Goal: Information Seeking & Learning: Learn about a topic

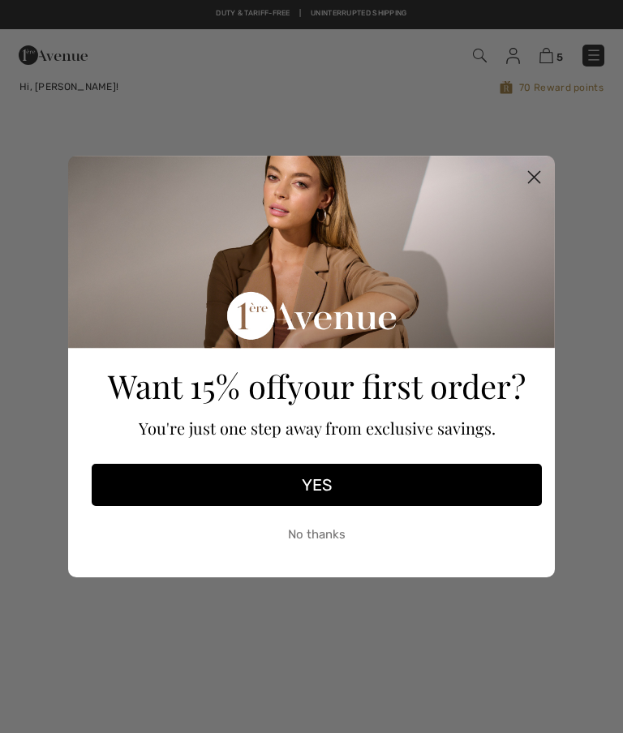
checkbox input "true"
click at [531, 171] on circle "Close dialog" at bounding box center [533, 177] width 27 height 27
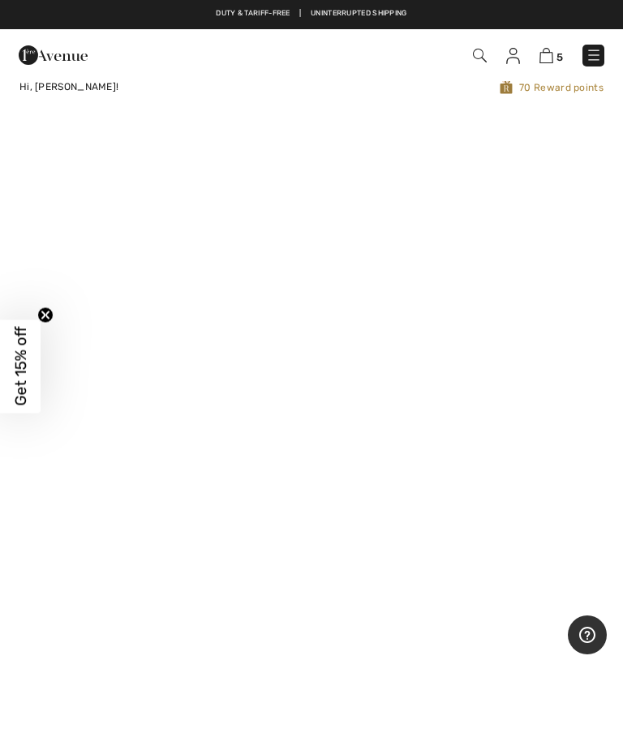
click at [593, 53] on img at bounding box center [593, 55] width 16 height 16
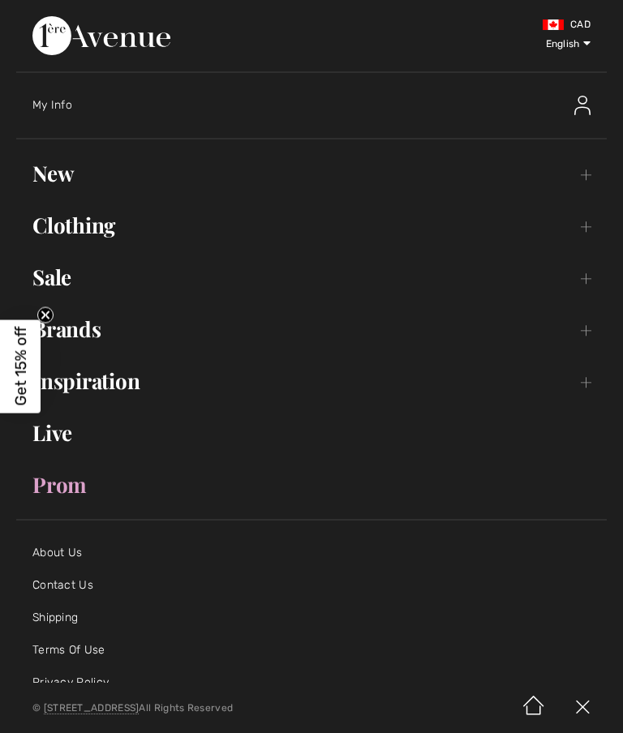
click at [589, 232] on link "Clothing Toggle submenu" at bounding box center [311, 226] width 590 height 36
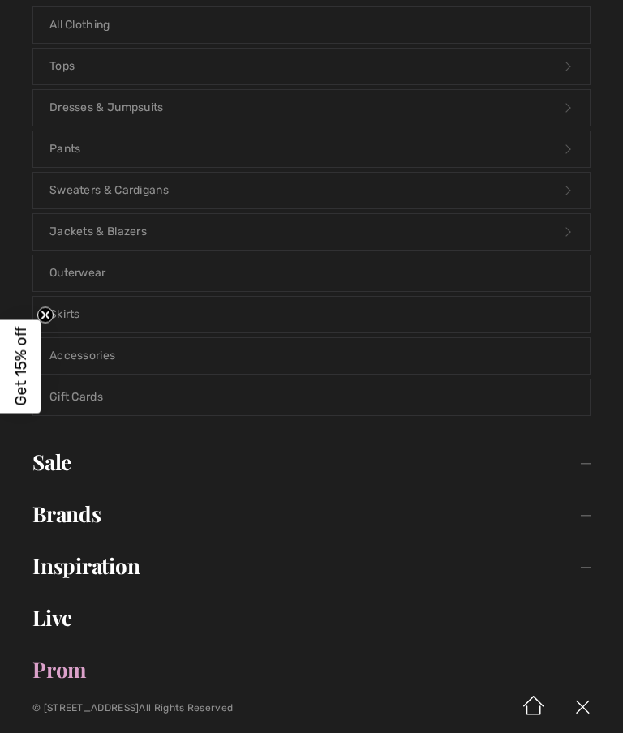
scroll to position [246, 0]
click at [113, 233] on link "Jackets & Blazers Open submenu" at bounding box center [311, 231] width 556 height 36
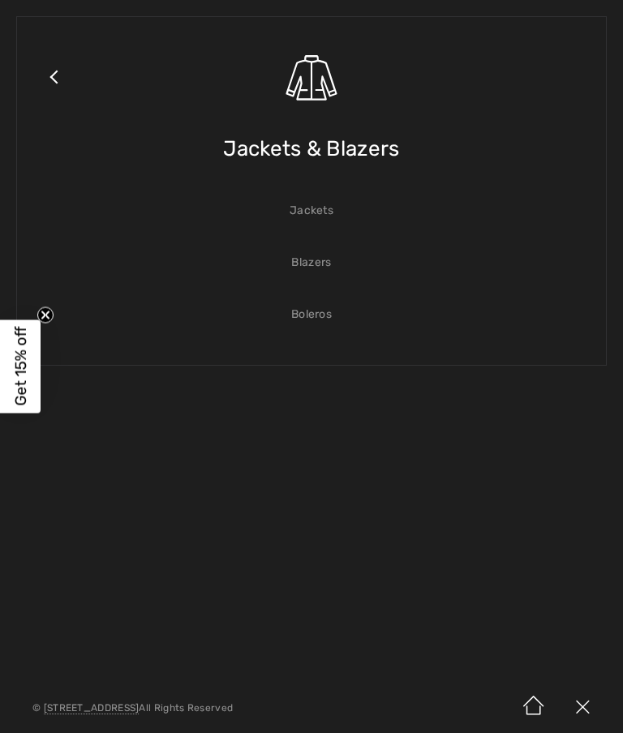
click at [317, 263] on link "Blazers" at bounding box center [311, 263] width 556 height 36
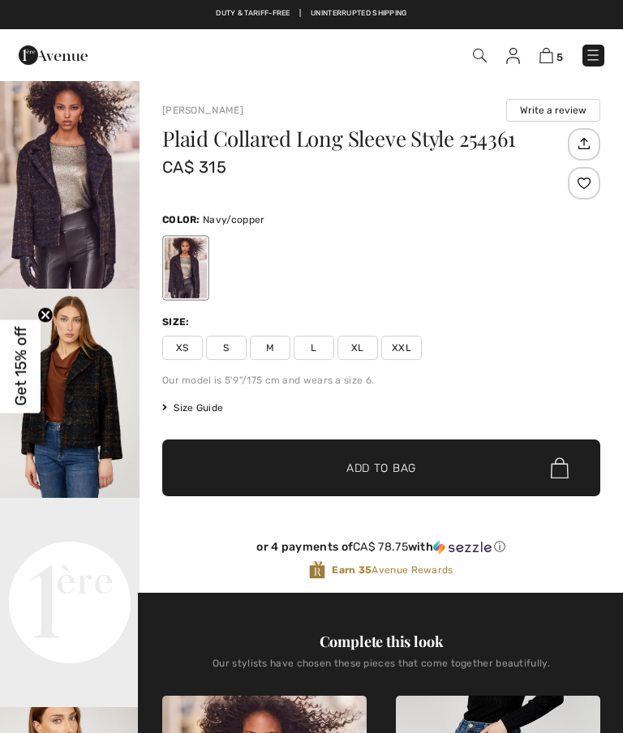
scroll to position [965, 0]
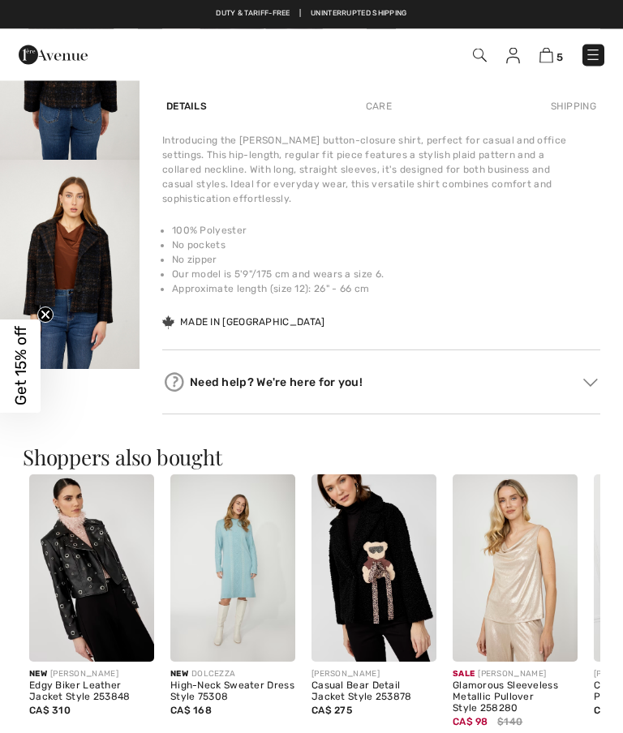
checkbox input "true"
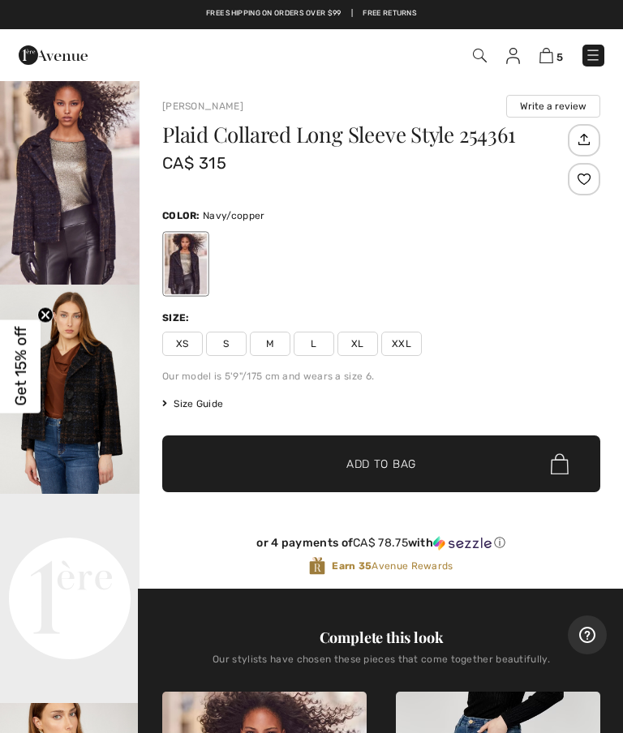
scroll to position [0, 0]
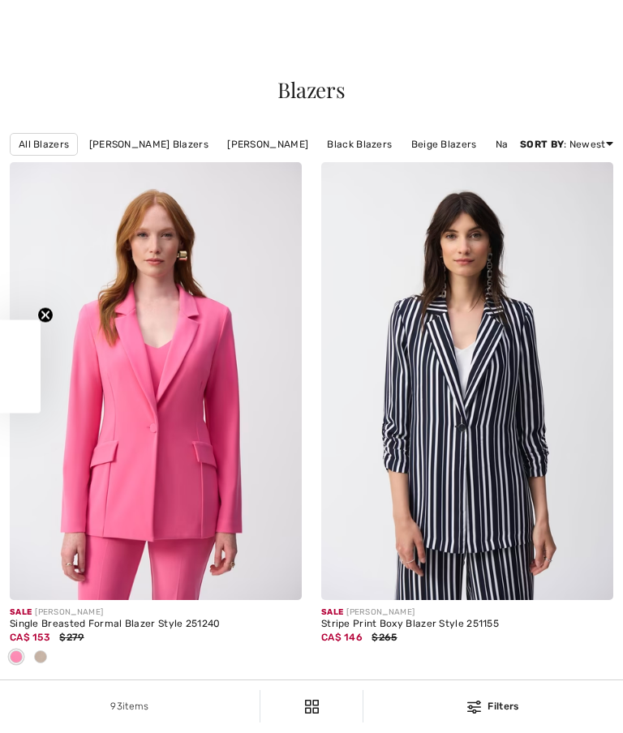
checkbox input "true"
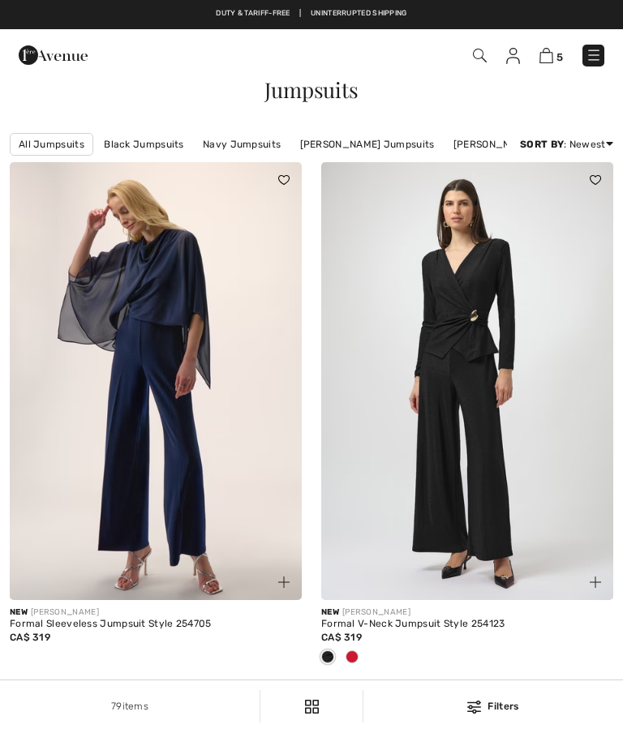
scroll to position [416, 0]
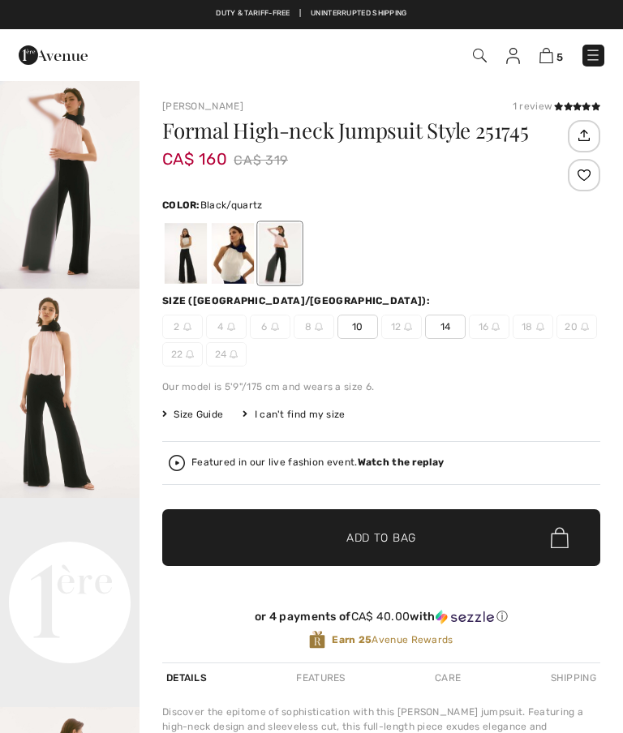
checkbox input "true"
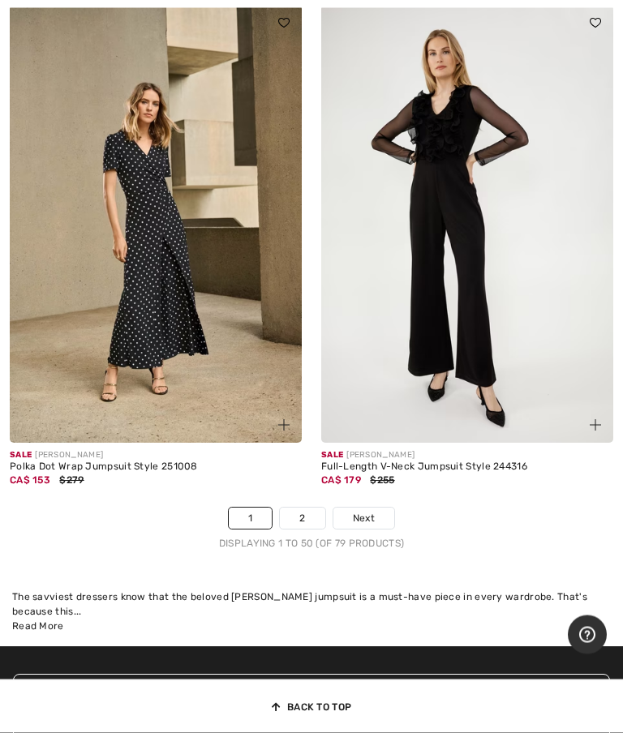
scroll to position [13206, 0]
click at [307, 529] on link "2" at bounding box center [302, 517] width 45 height 21
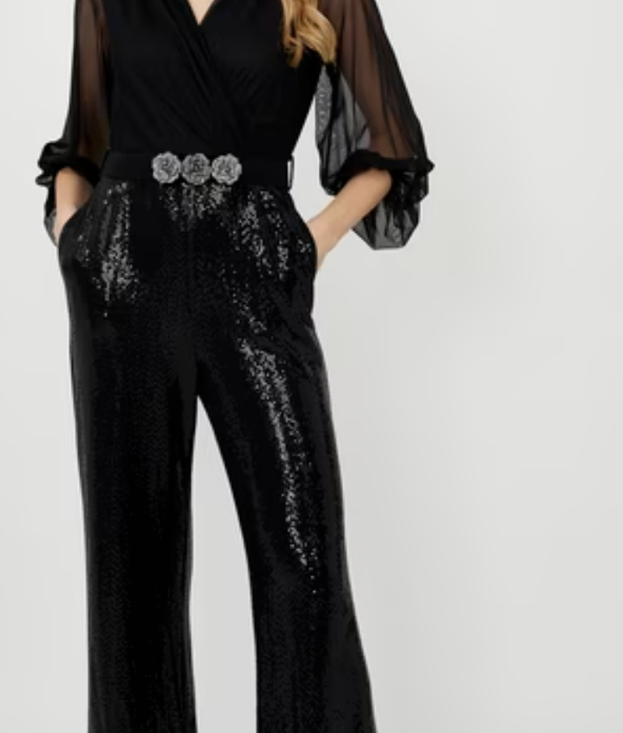
checkbox input "true"
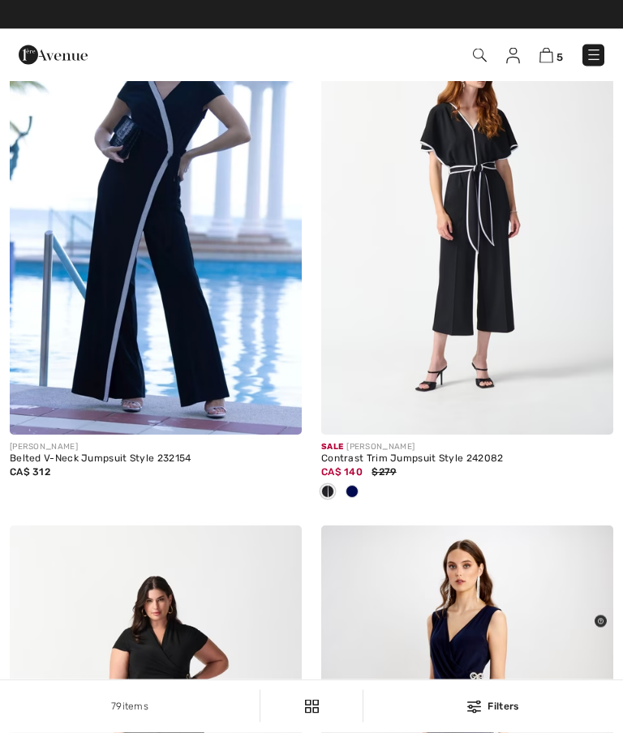
scroll to position [4326, 0]
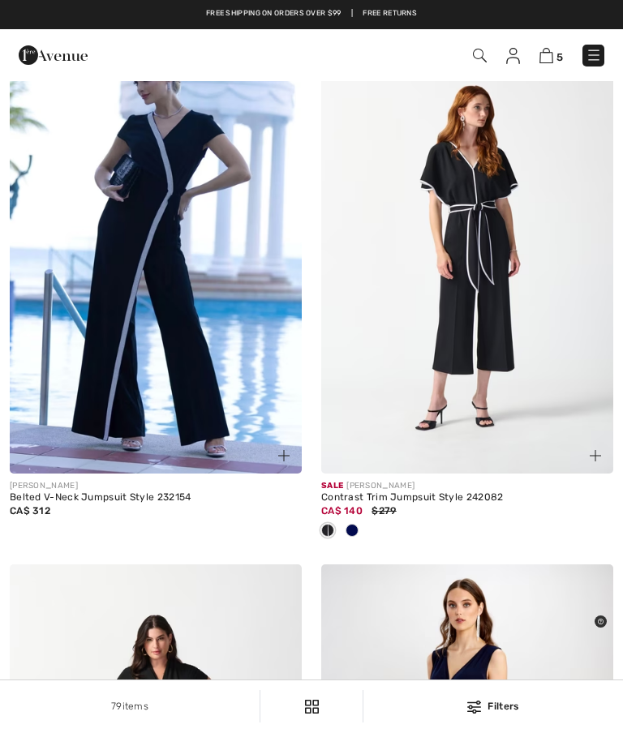
click at [599, 48] on img at bounding box center [593, 55] width 16 height 16
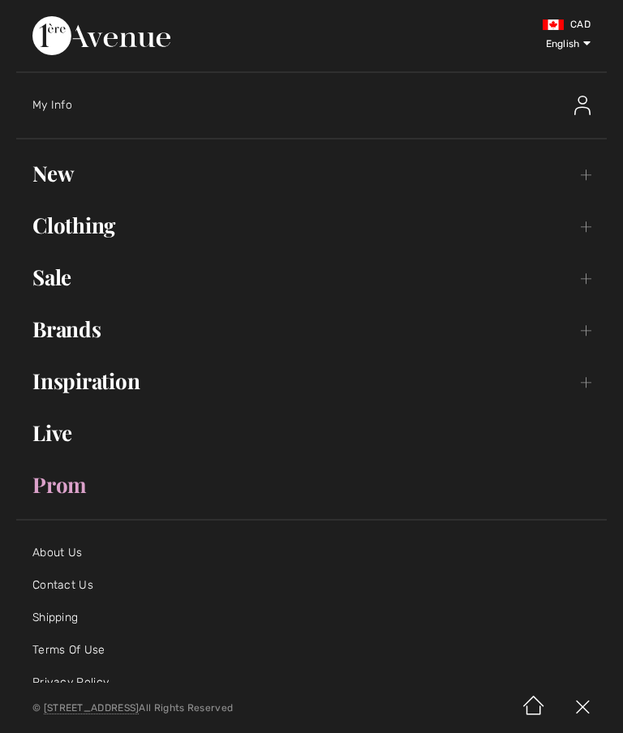
click at [586, 221] on link "Clothing Toggle submenu" at bounding box center [311, 226] width 590 height 36
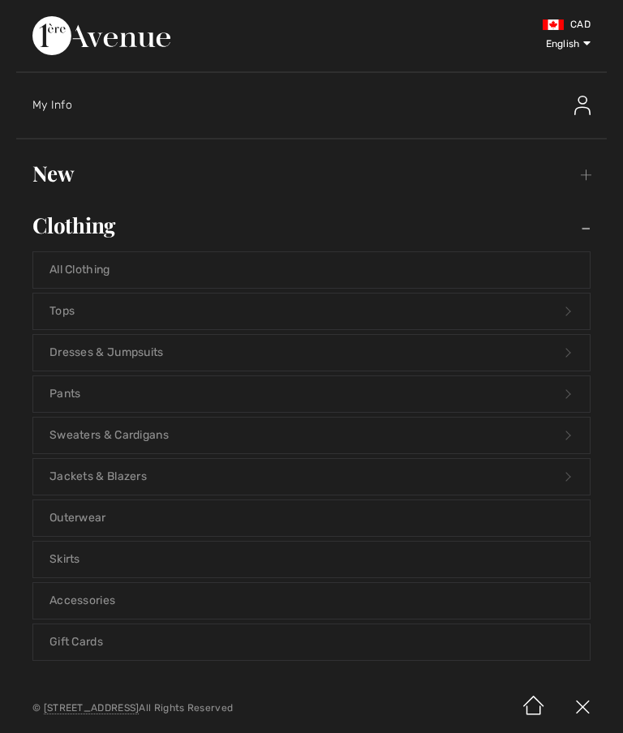
click at [65, 319] on link "Tops Open submenu" at bounding box center [311, 311] width 556 height 36
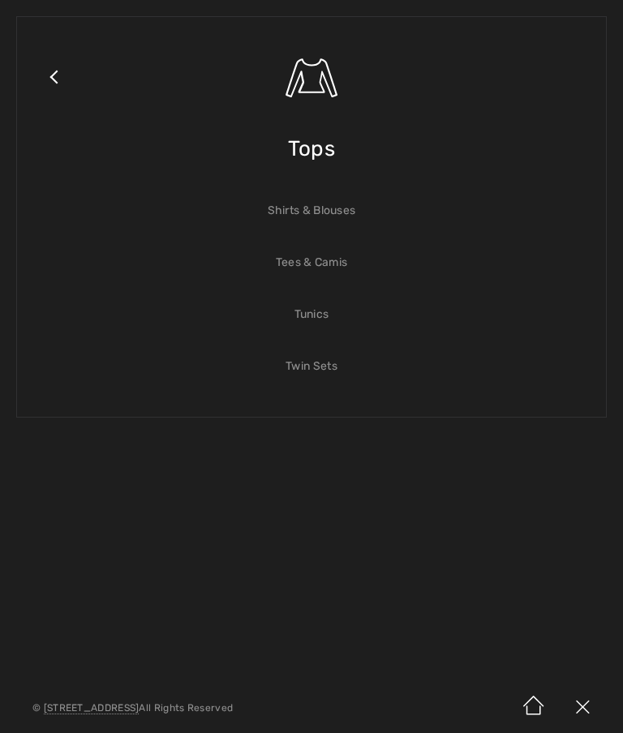
click at [320, 210] on link "Shirts & Blouses" at bounding box center [311, 211] width 556 height 36
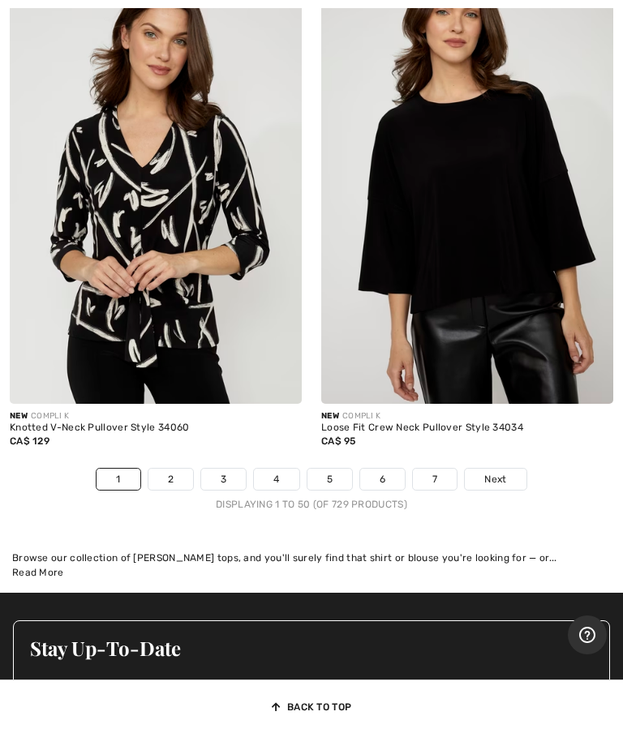
scroll to position [13270, 0]
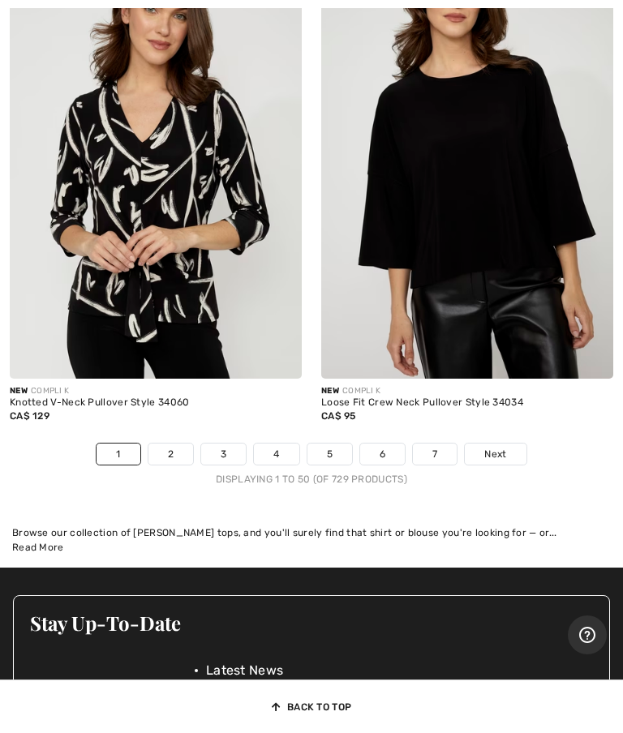
click at [172, 465] on link "2" at bounding box center [170, 453] width 45 height 21
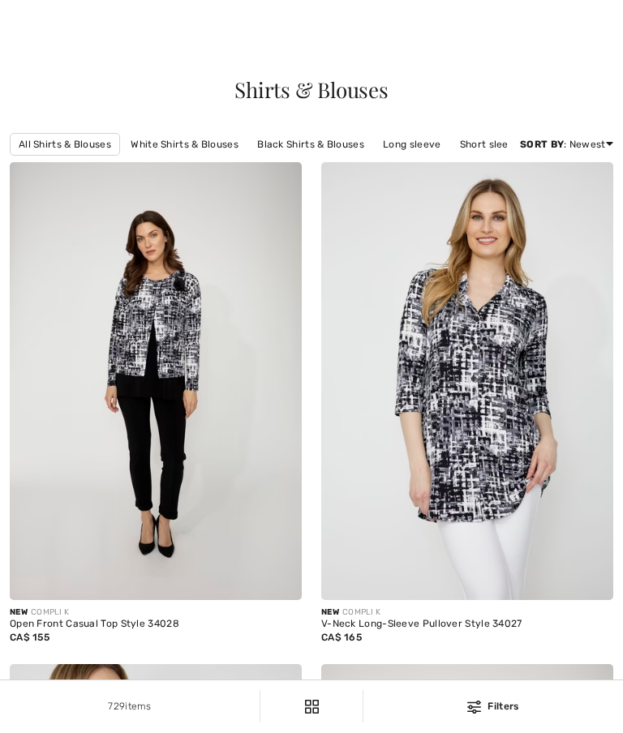
scroll to position [647, 0]
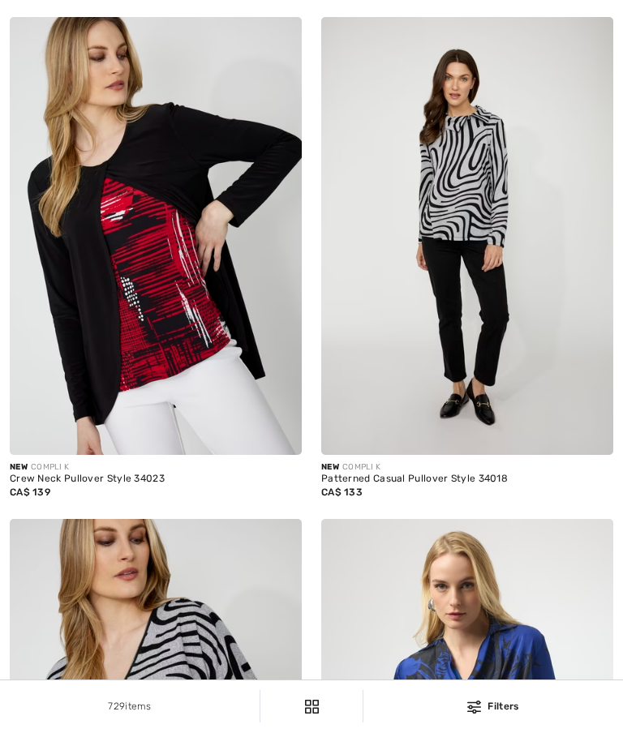
checkbox input "true"
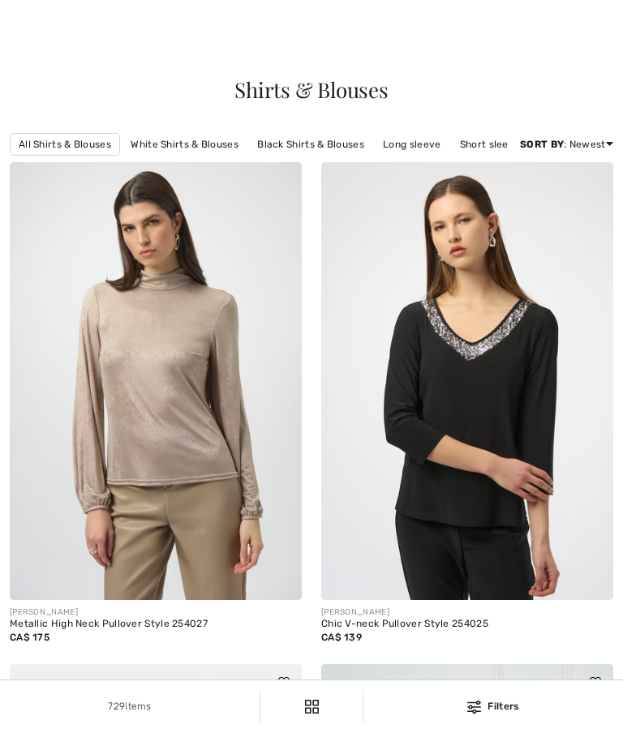
scroll to position [513, 0]
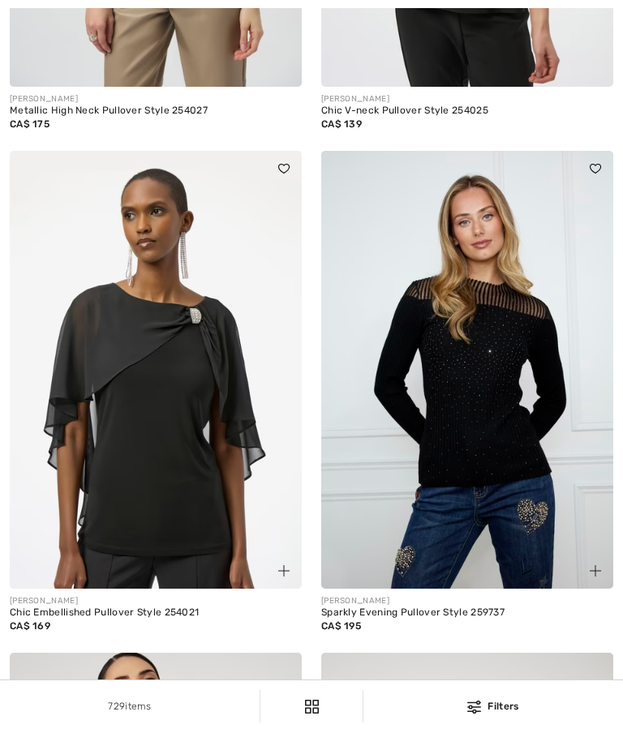
checkbox input "true"
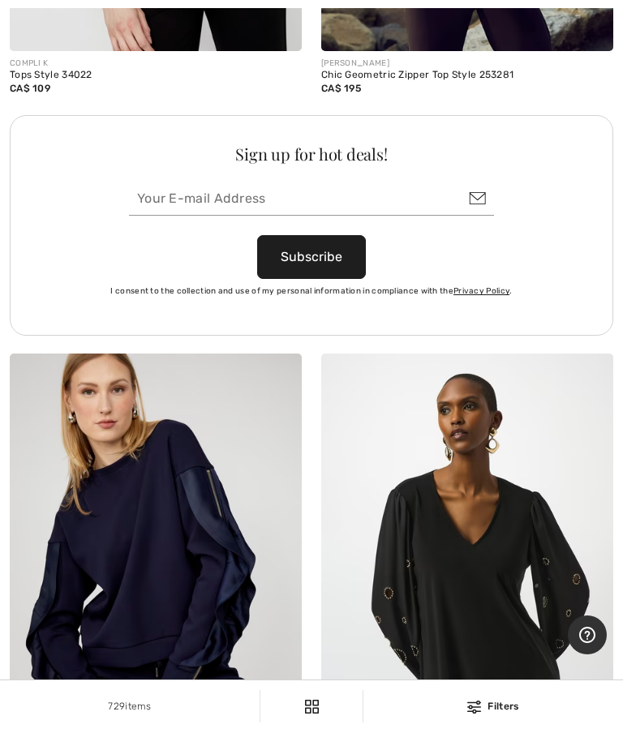
scroll to position [6207, 0]
